Goal: Connect with others: Participate in discussion

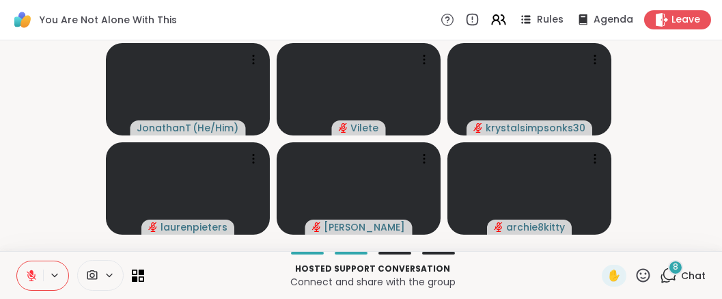
click at [33, 269] on icon at bounding box center [31, 271] width 4 height 5
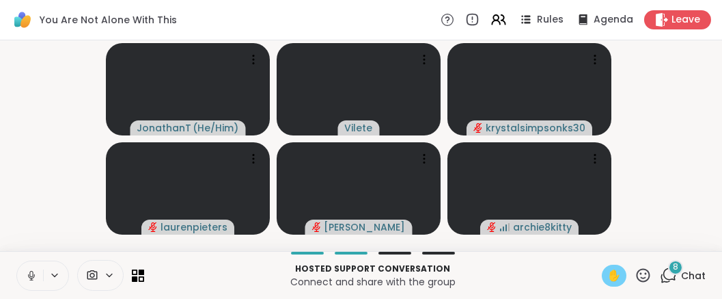
click at [607, 270] on span "✋" at bounding box center [614, 275] width 14 height 16
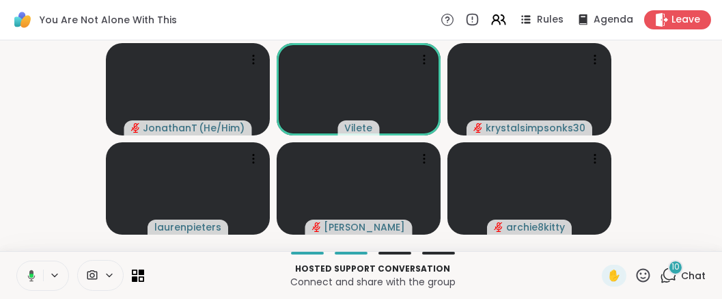
click at [36, 269] on icon at bounding box center [32, 275] width 8 height 12
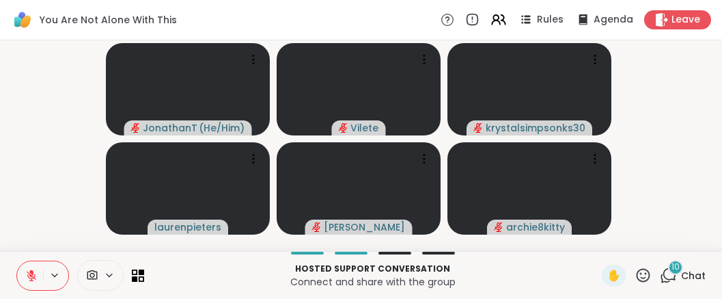
click at [33, 269] on icon at bounding box center [31, 271] width 4 height 5
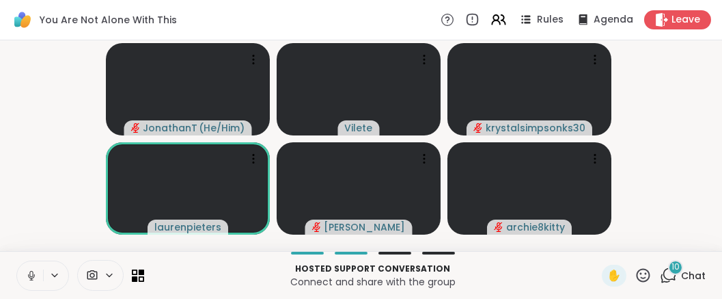
click at [36, 269] on icon at bounding box center [31, 275] width 12 height 12
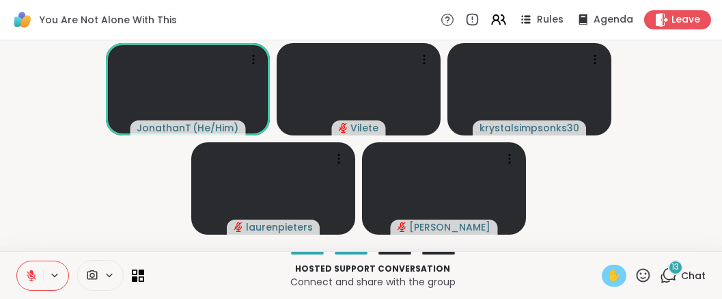
click at [607, 269] on span "✋" at bounding box center [614, 275] width 14 height 16
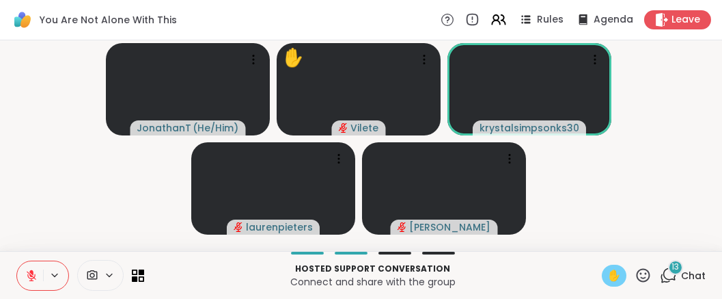
click at [607, 269] on span "✋" at bounding box center [614, 275] width 14 height 16
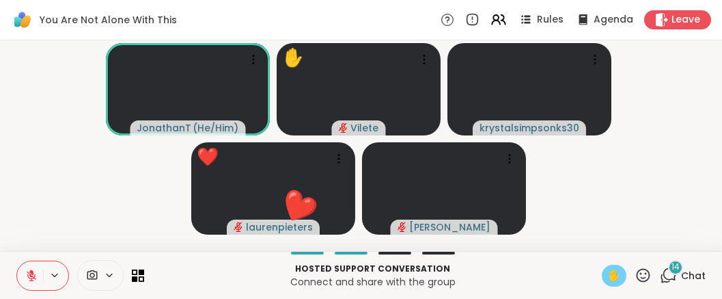
click at [38, 271] on icon at bounding box center [31, 275] width 12 height 12
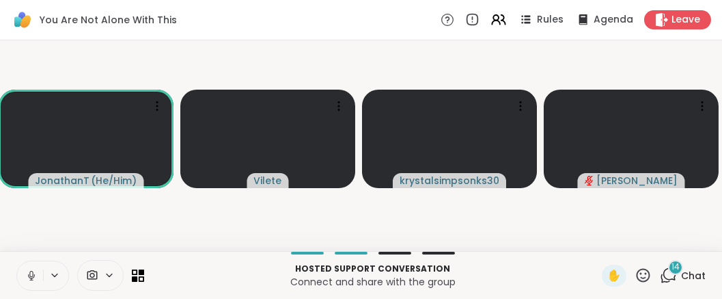
click at [37, 271] on icon at bounding box center [31, 275] width 12 height 12
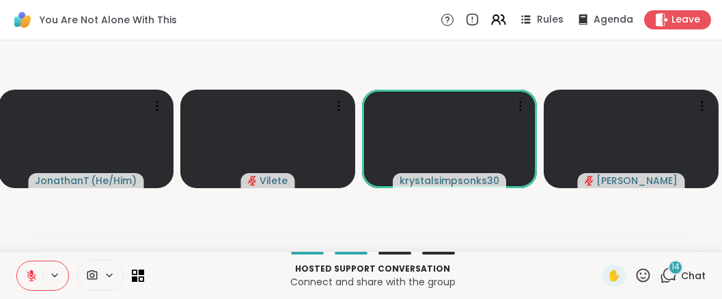
click at [36, 271] on icon at bounding box center [32, 276] width 10 height 10
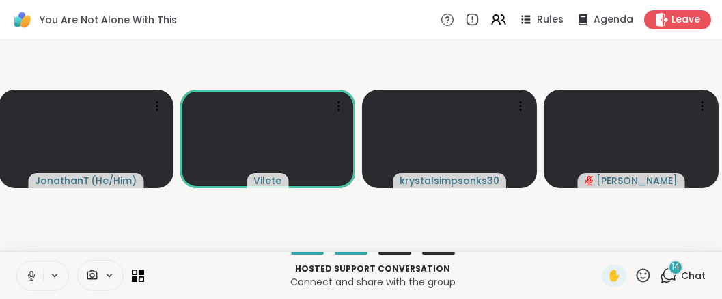
click at [33, 271] on icon at bounding box center [30, 274] width 3 height 6
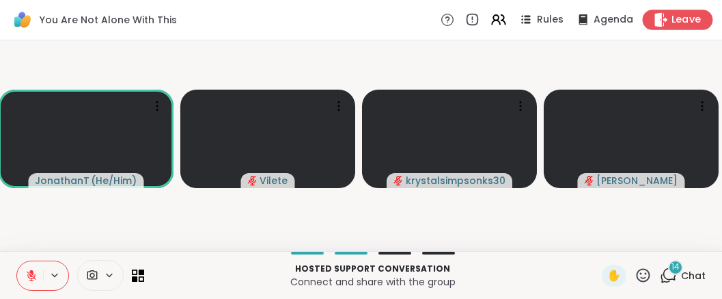
click at [672, 22] on span "Leave" at bounding box center [687, 20] width 30 height 14
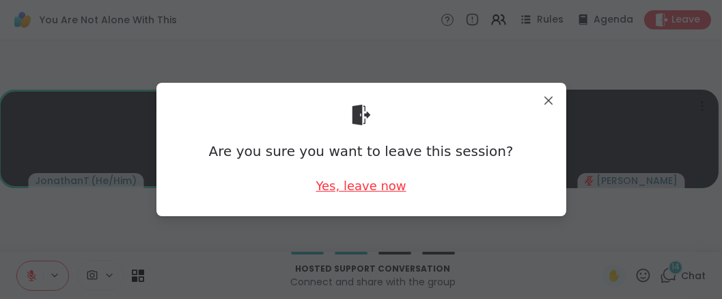
click at [377, 189] on div "Yes, leave now" at bounding box center [361, 185] width 90 height 17
